Goal: Task Accomplishment & Management: Use online tool/utility

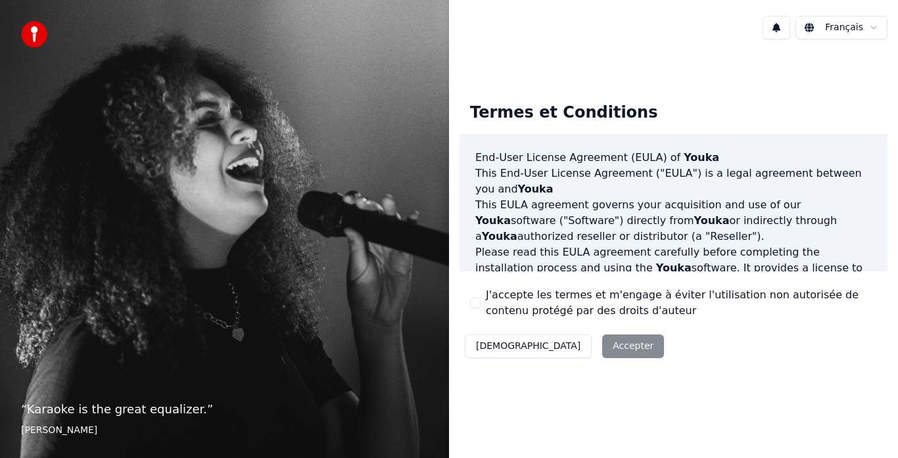
click at [564, 344] on div "Décliner Accepter" at bounding box center [564, 346] width 210 height 34
click at [562, 342] on div "Décliner Accepter" at bounding box center [564, 346] width 210 height 34
click at [560, 341] on div "Décliner Accepter" at bounding box center [564, 346] width 210 height 34
click at [846, 27] on html "“ Karaoke is the great equalizer. ” [PERSON_NAME] Français Termes et Conditions…" at bounding box center [449, 229] width 898 height 458
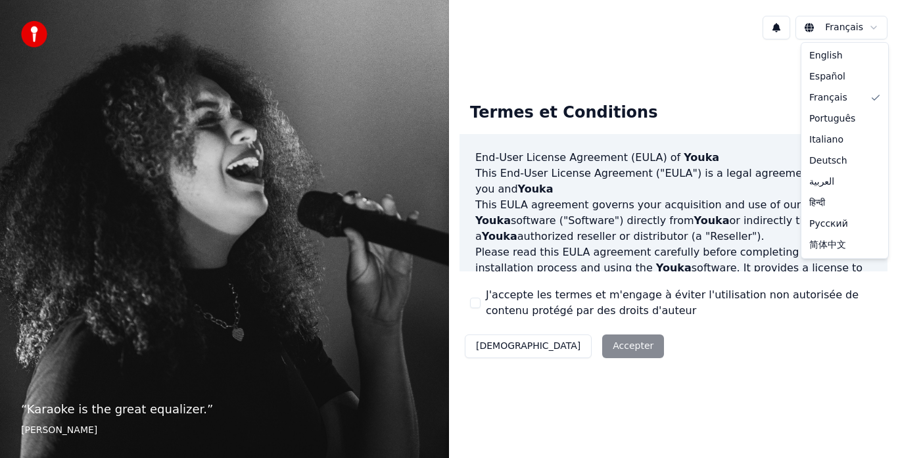
click at [849, 25] on html "“ Karaoke is the great equalizer. ” [PERSON_NAME] Français Termes et Conditions…" at bounding box center [449, 229] width 898 height 458
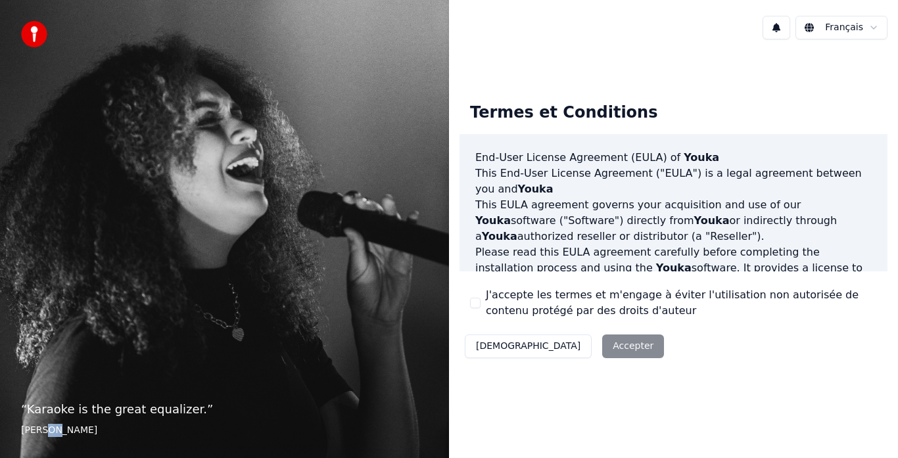
drag, startPoint x: 50, startPoint y: 421, endPoint x: 99, endPoint y: 415, distance: 49.0
click at [76, 417] on blockquote "“ Karaoke is the great equalizer. ” [PERSON_NAME]" at bounding box center [224, 418] width 407 height 37
click at [105, 414] on p "“ Karaoke is the great equalizer. ”" at bounding box center [224, 409] width 407 height 18
click at [487, 344] on button "[DEMOGRAPHIC_DATA]" at bounding box center [528, 347] width 127 height 24
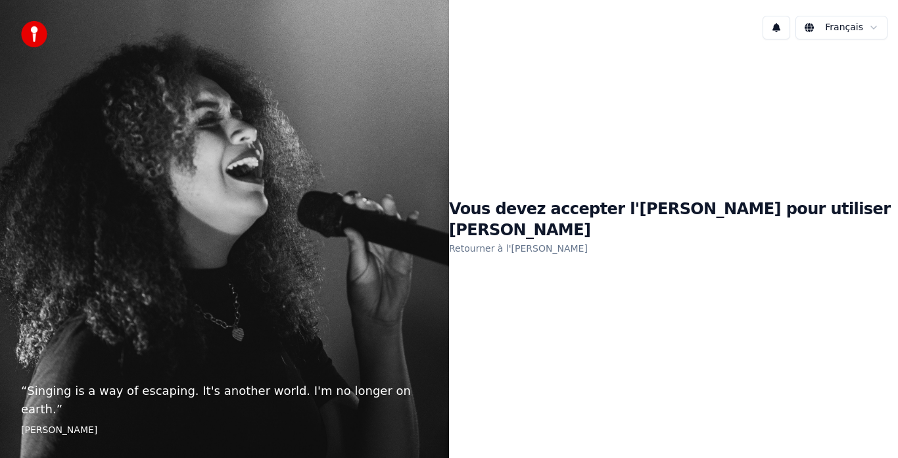
click at [578, 238] on link "Retourner à l'[PERSON_NAME]" at bounding box center [518, 248] width 139 height 21
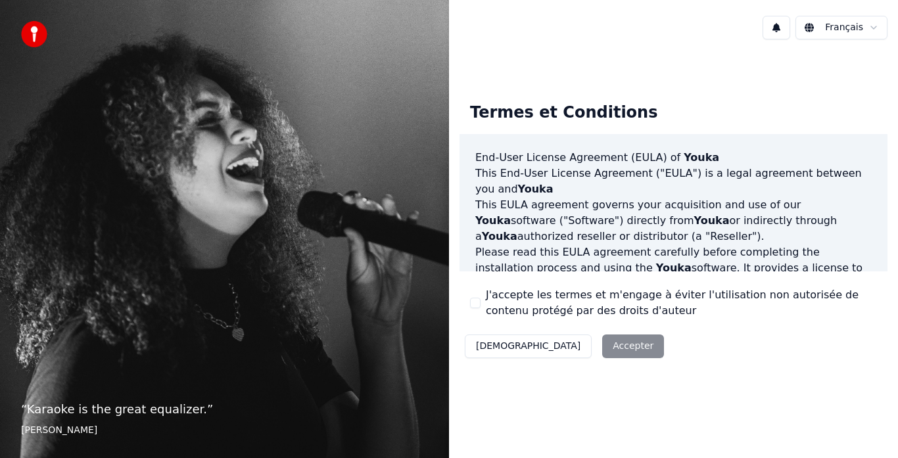
click at [571, 352] on div "Décliner Accepter" at bounding box center [564, 346] width 210 height 34
click at [569, 351] on div "Décliner Accepter" at bounding box center [564, 346] width 210 height 34
click at [569, 350] on div "Décliner Accepter" at bounding box center [564, 346] width 210 height 34
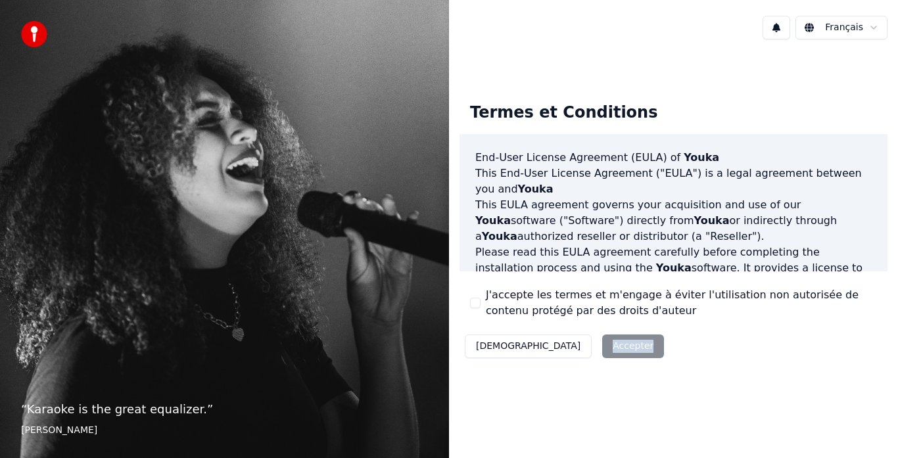
click at [569, 350] on div "Décliner Accepter" at bounding box center [564, 346] width 210 height 34
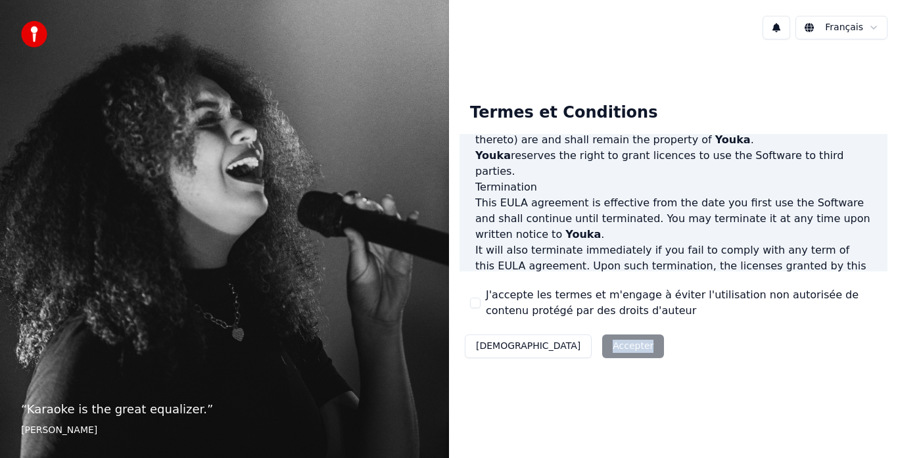
scroll to position [904, 0]
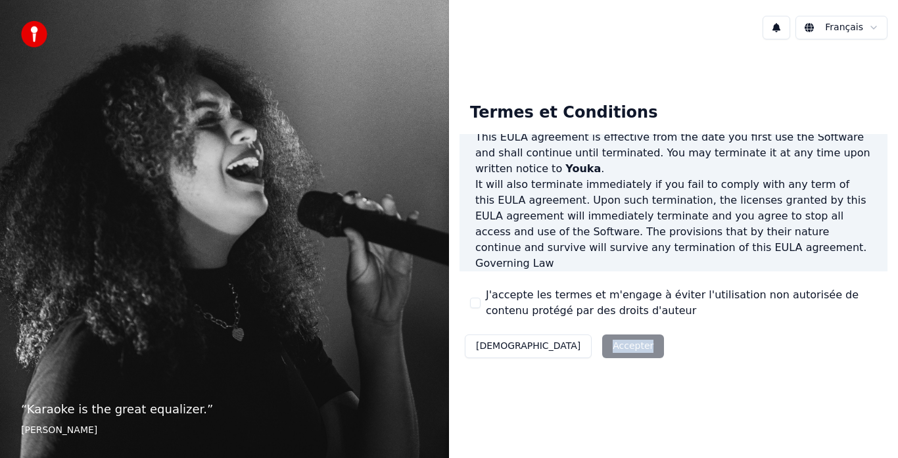
click at [561, 345] on div "Décliner Accepter" at bounding box center [564, 346] width 210 height 34
click at [570, 348] on div "Décliner Accepter" at bounding box center [564, 346] width 210 height 34
click at [572, 348] on div "Décliner Accepter" at bounding box center [564, 346] width 210 height 34
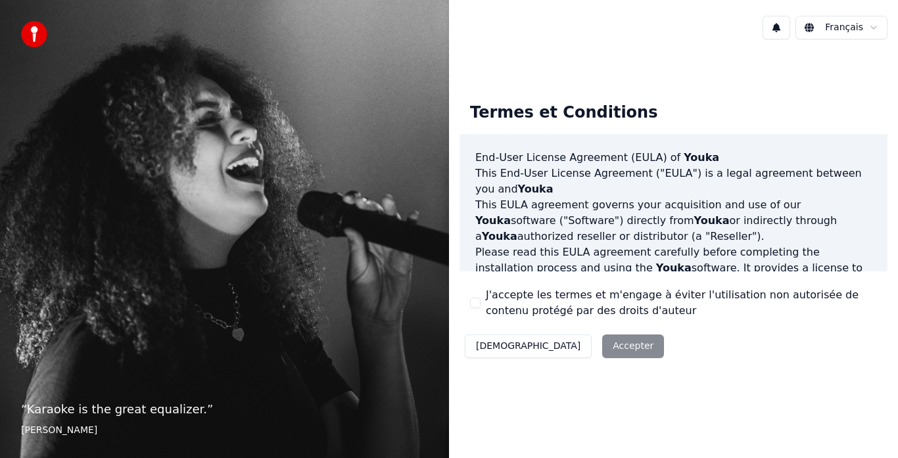
click at [477, 302] on button "J'accepte les termes et m'engage à éviter l'utilisation non autorisée de conten…" at bounding box center [475, 303] width 11 height 11
click at [602, 345] on button "Accepter" at bounding box center [633, 347] width 62 height 24
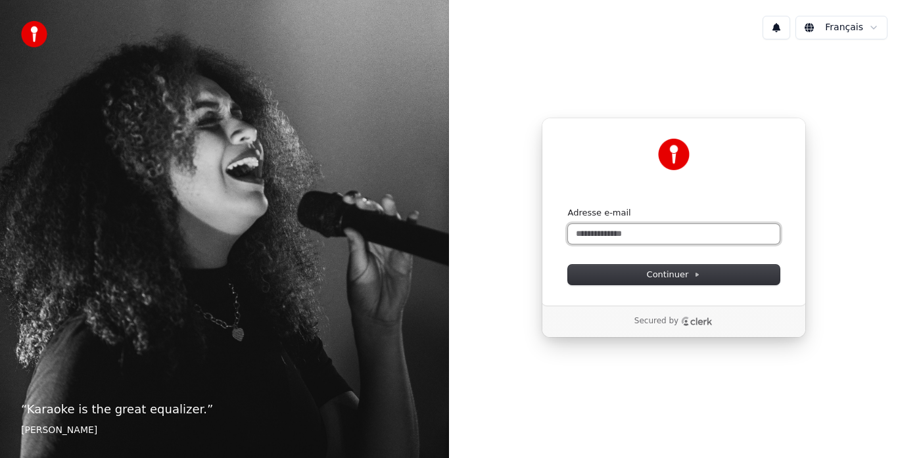
click at [619, 226] on input "Adresse e-mail" at bounding box center [674, 234] width 212 height 20
type input "*"
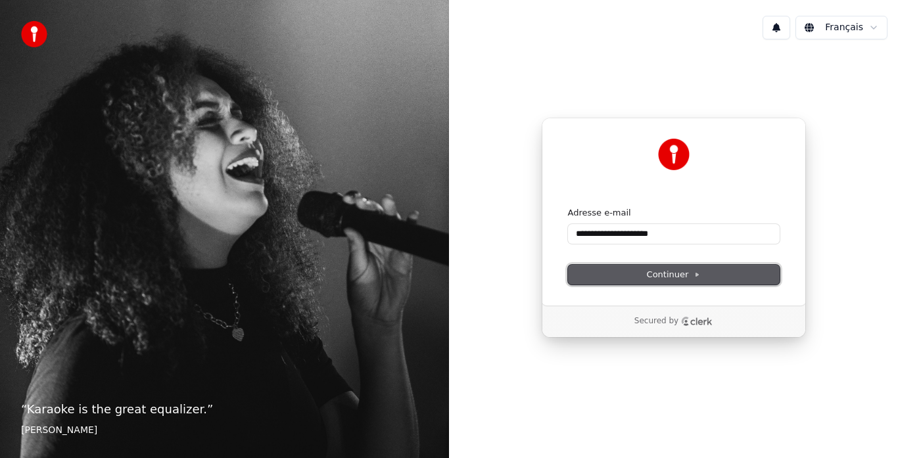
click at [663, 274] on span "Continuer" at bounding box center [674, 275] width 54 height 12
type input "**********"
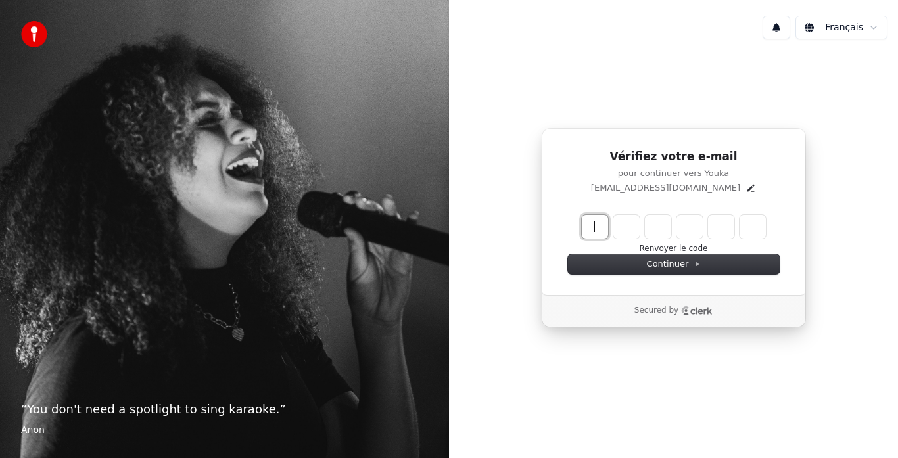
click at [589, 233] on input "Enter verification code" at bounding box center [687, 227] width 210 height 24
type input "******"
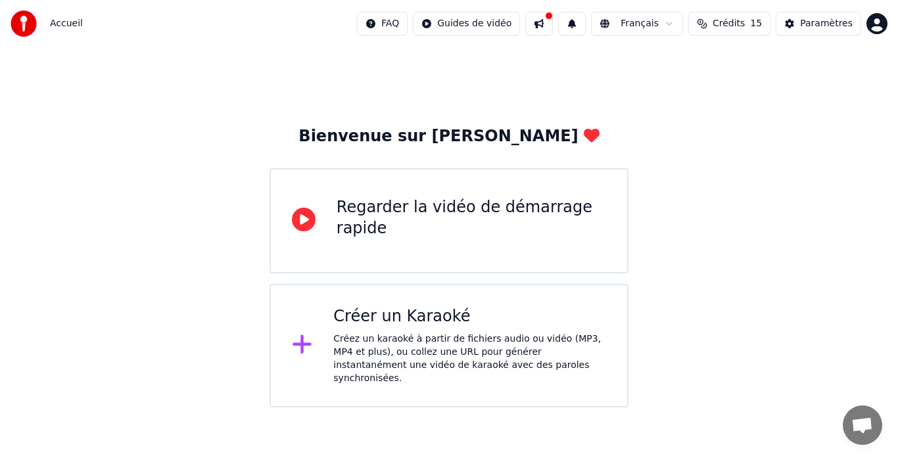
click at [299, 221] on icon at bounding box center [304, 220] width 24 height 24
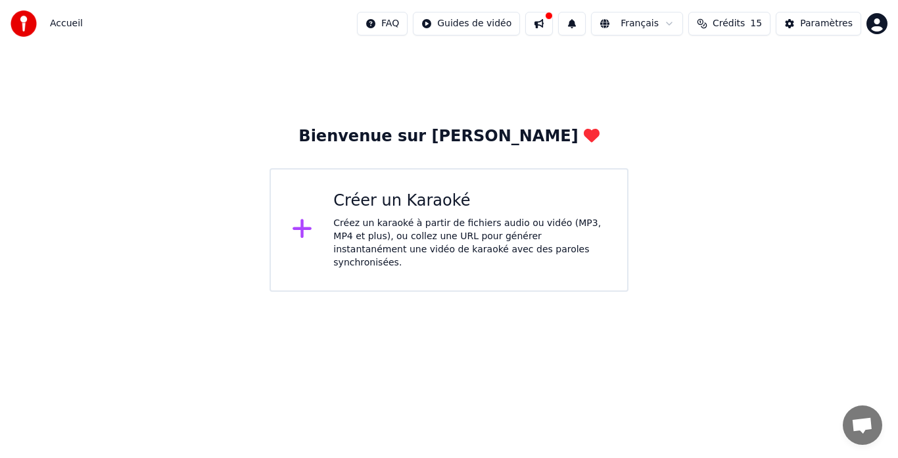
click at [416, 235] on div "Créez un karaoké à partir de fichiers audio ou vidéo (MP3, MP4 et plus), ou col…" at bounding box center [469, 243] width 273 height 53
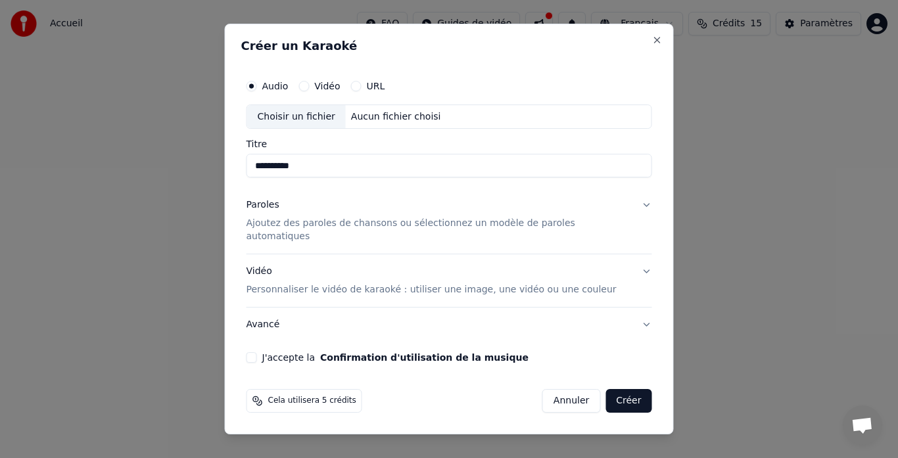
click at [608, 395] on button "Créer" at bounding box center [628, 401] width 46 height 24
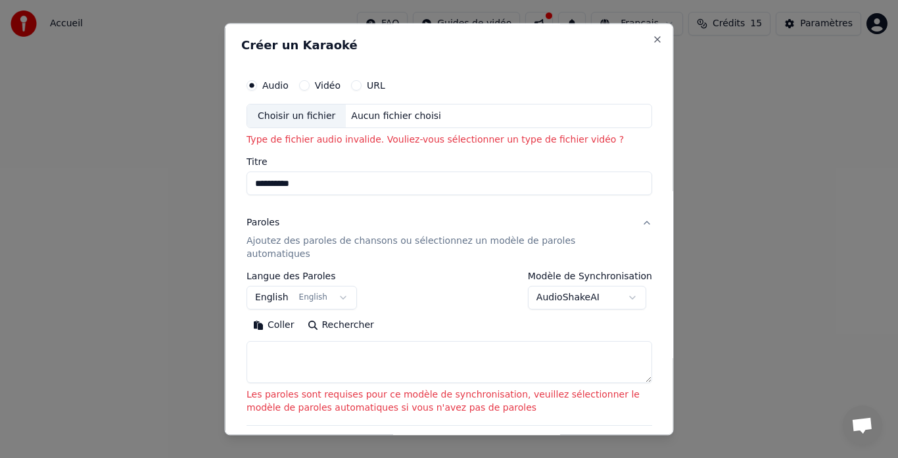
click at [333, 287] on button "English English" at bounding box center [301, 299] width 110 height 24
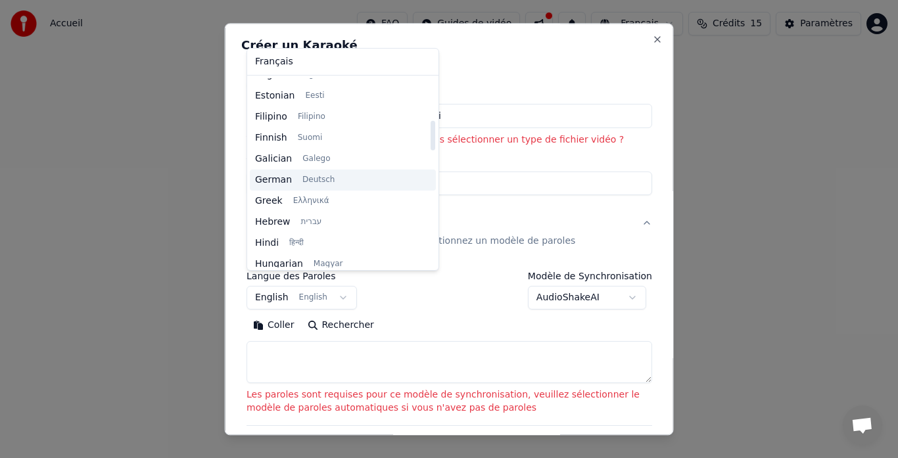
scroll to position [329, 0]
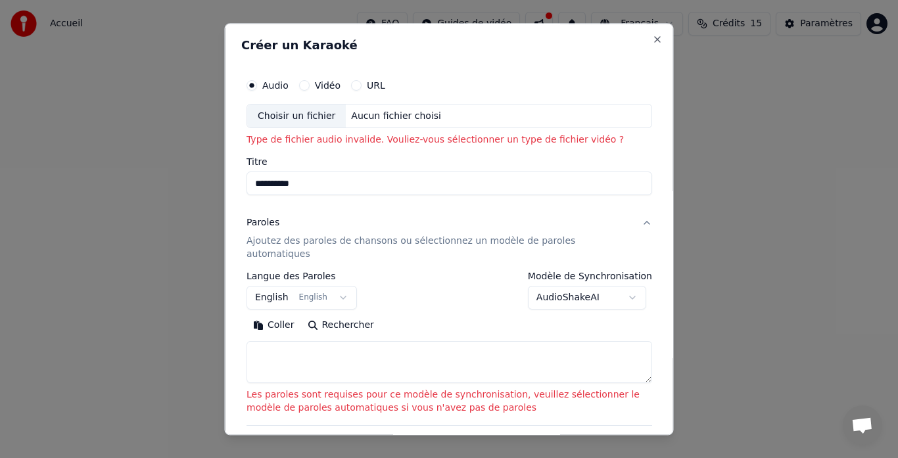
drag, startPoint x: 696, startPoint y: 216, endPoint x: 689, endPoint y: 212, distance: 7.7
click at [696, 216] on div at bounding box center [449, 229] width 898 height 458
click at [328, 181] on input "**********" at bounding box center [449, 184] width 406 height 24
type input "*"
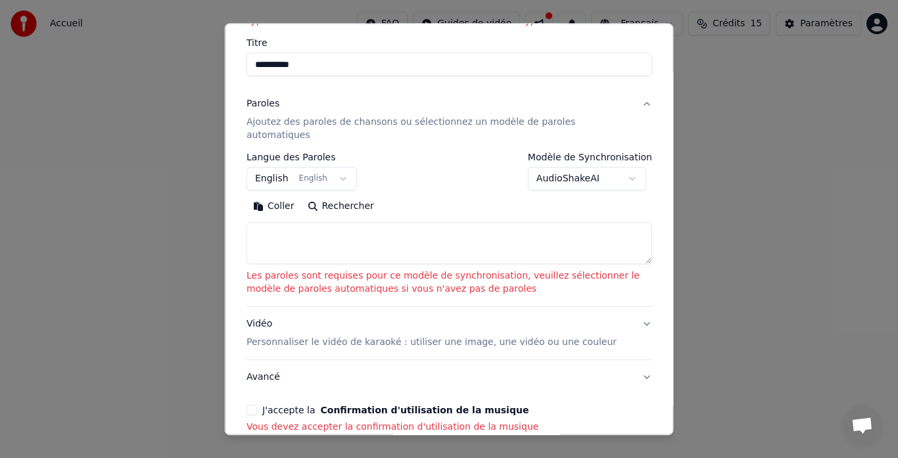
scroll to position [176, 0]
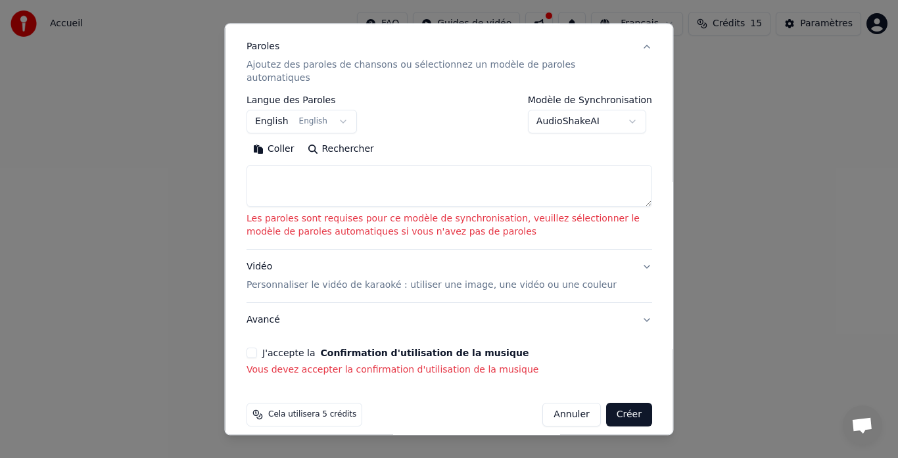
type input "**********"
click at [624, 404] on button "Créer" at bounding box center [628, 416] width 46 height 24
click at [251, 348] on button "J'accepte la Confirmation d'utilisation de la musique" at bounding box center [251, 353] width 11 height 11
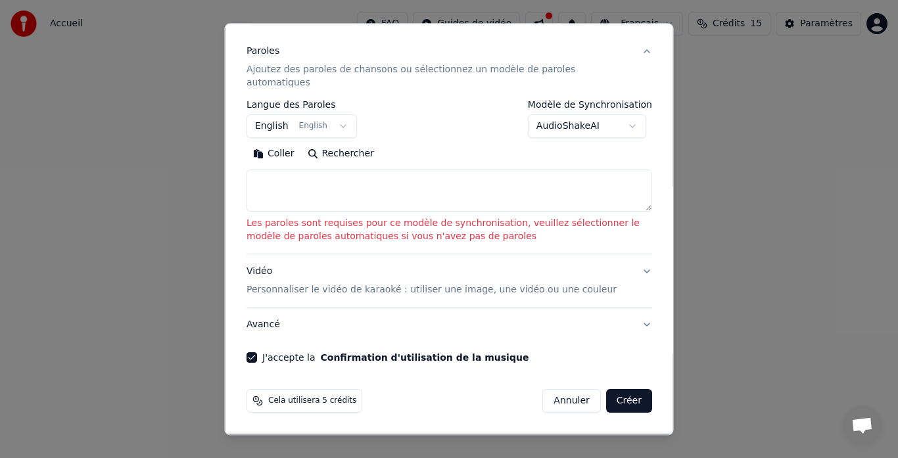
scroll to position [158, 0]
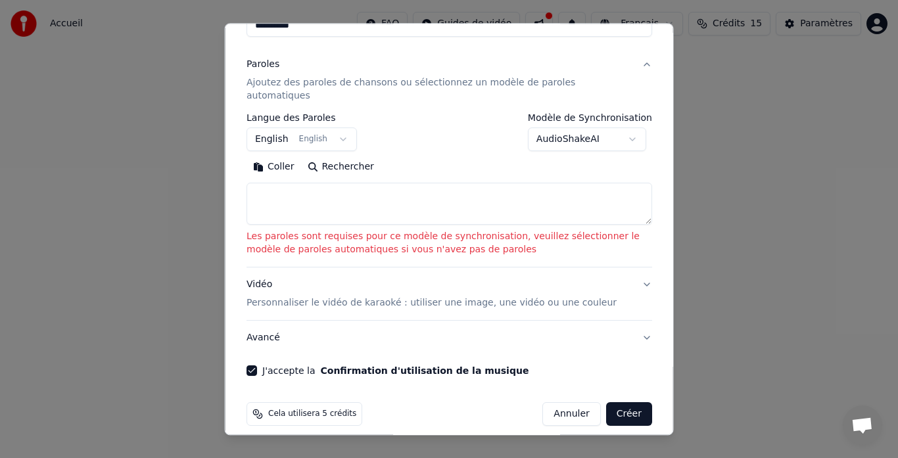
click at [612, 404] on button "Créer" at bounding box center [628, 415] width 46 height 24
